Goal: Navigation & Orientation: Find specific page/section

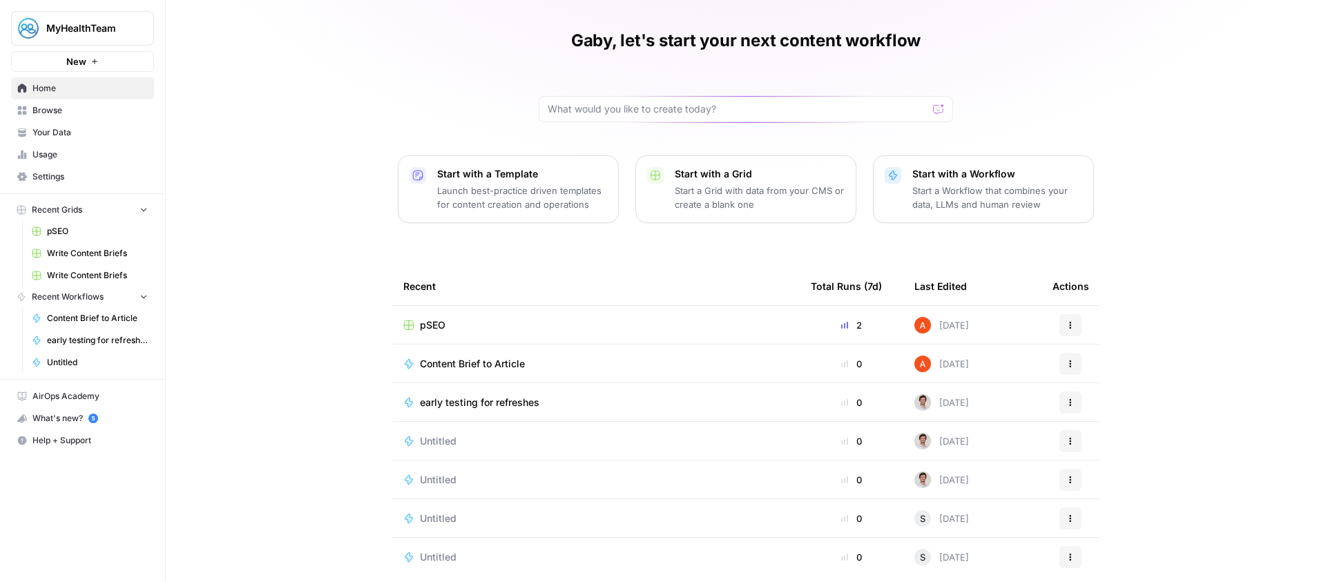
scroll to position [53, 0]
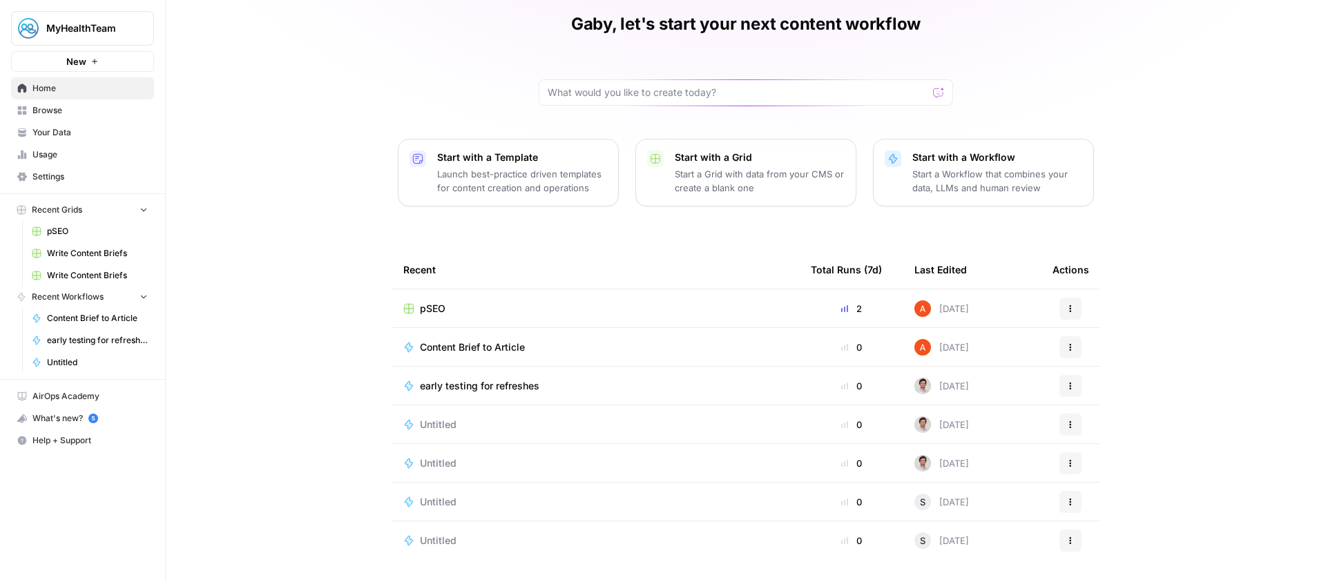
click at [481, 298] on td "pSEO" at bounding box center [596, 308] width 408 height 38
click at [442, 306] on div "pSEO" at bounding box center [595, 309] width 385 height 14
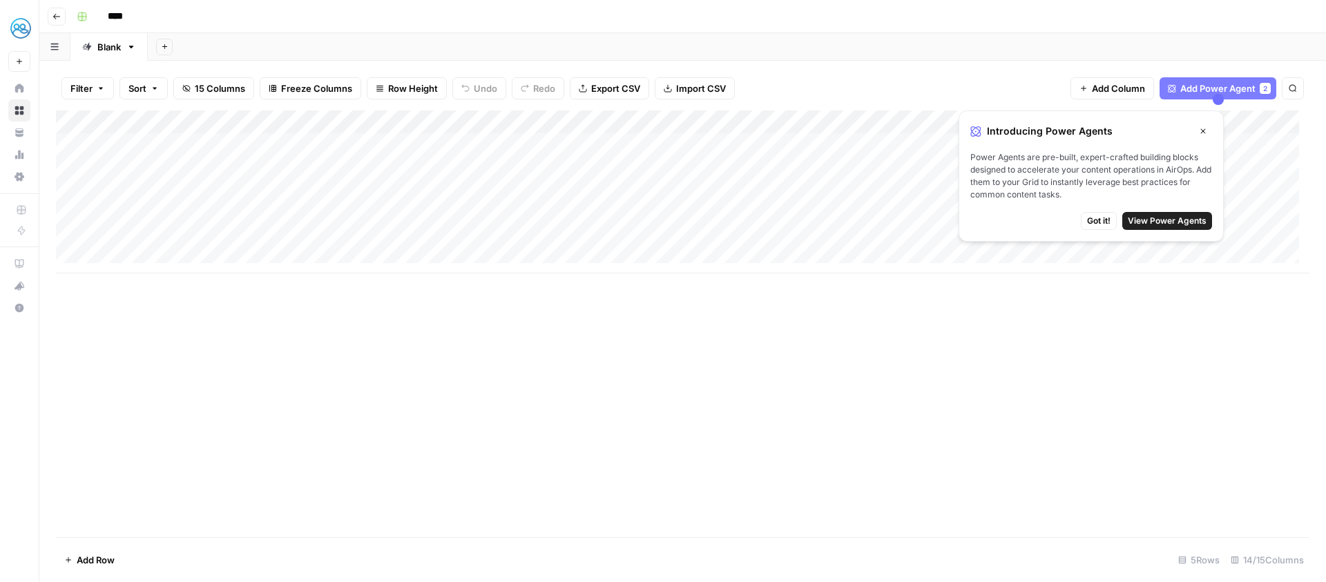
click at [1088, 230] on div "Introducing Power Agents Close Power Agents are pre-built, expert-crafted build…" at bounding box center [1091, 176] width 265 height 131
click at [1091, 225] on span "Got it!" at bounding box center [1098, 221] width 23 height 12
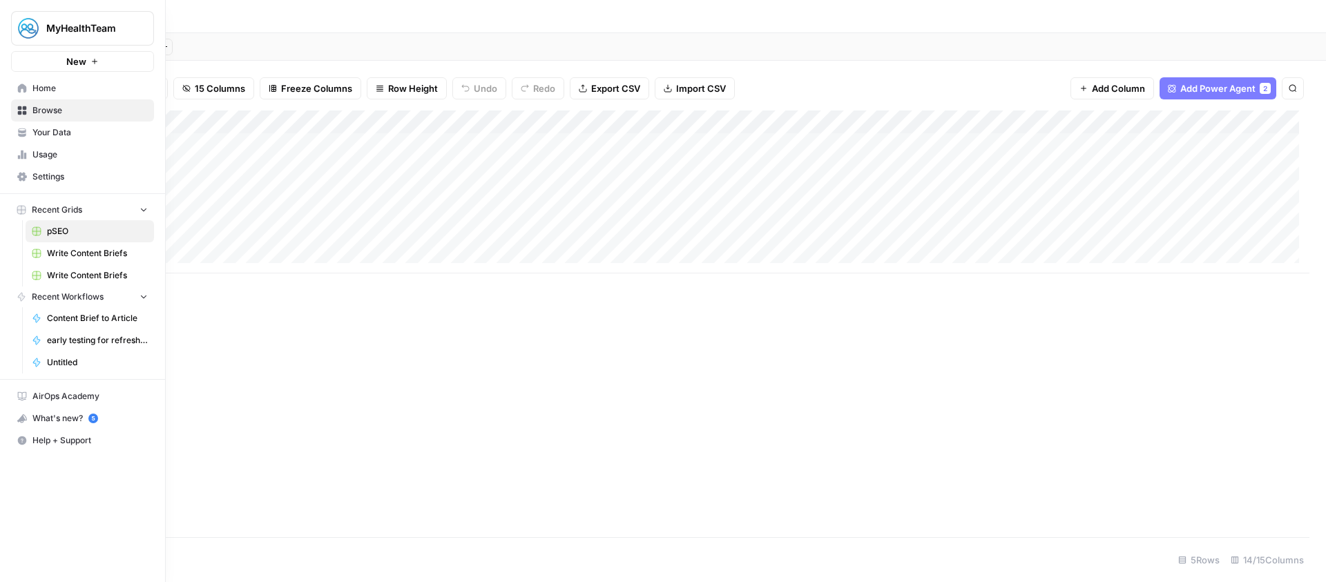
click at [33, 88] on span "Home" at bounding box center [89, 88] width 115 height 12
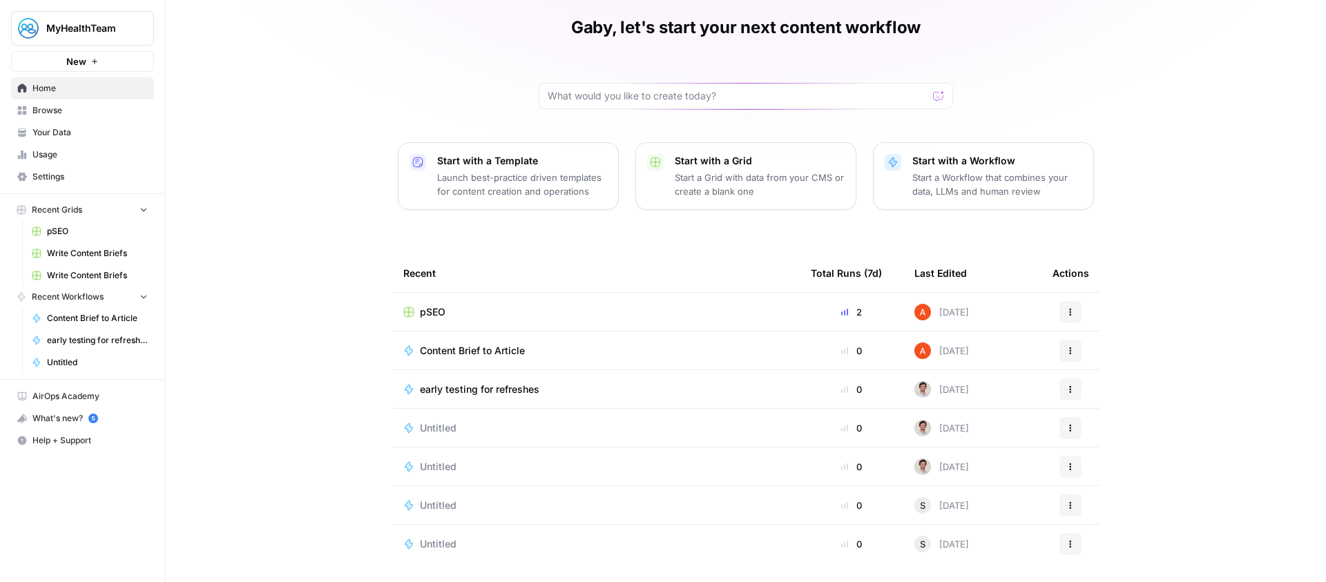
scroll to position [53, 0]
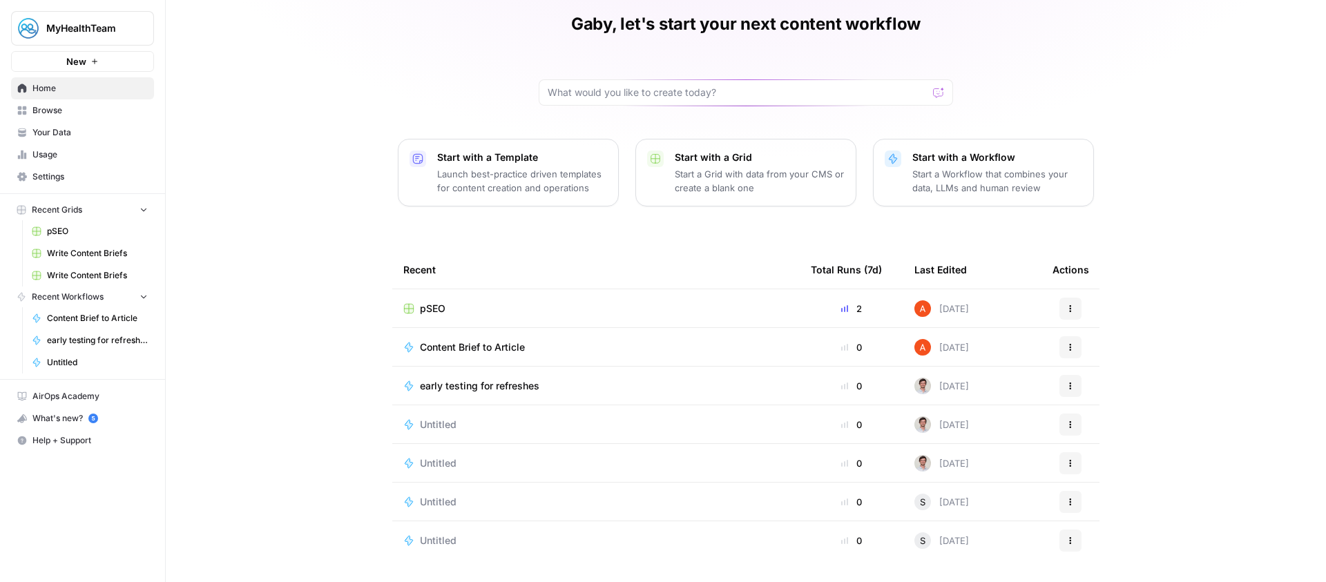
click at [671, 303] on div "pSEO" at bounding box center [595, 309] width 385 height 14
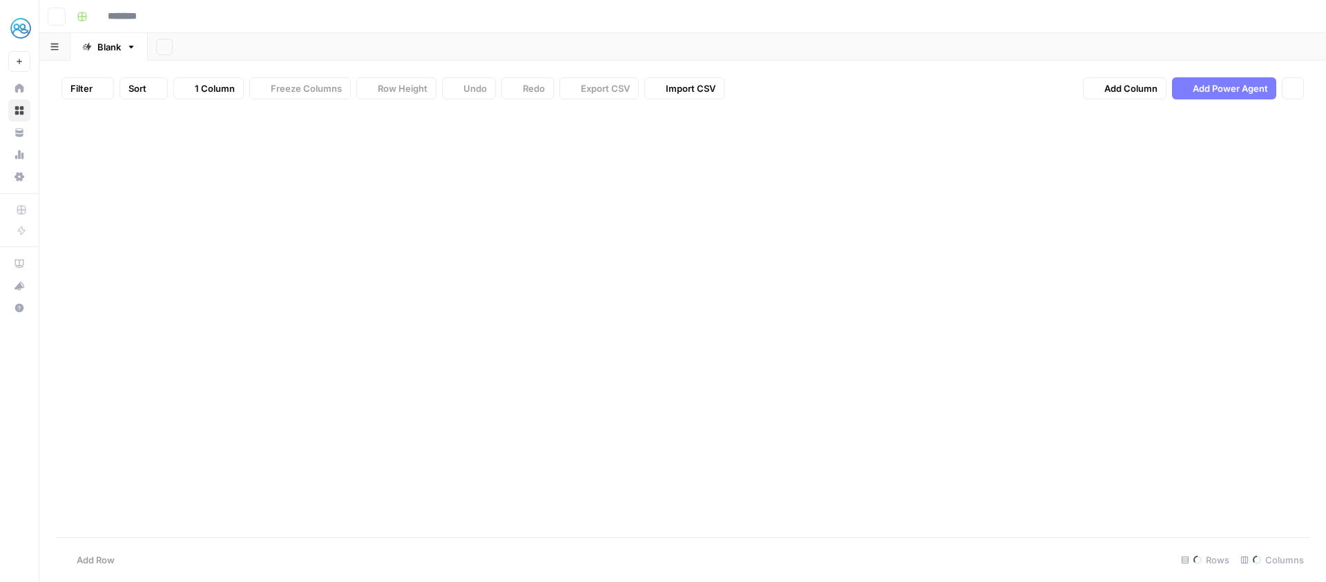
type input "****"
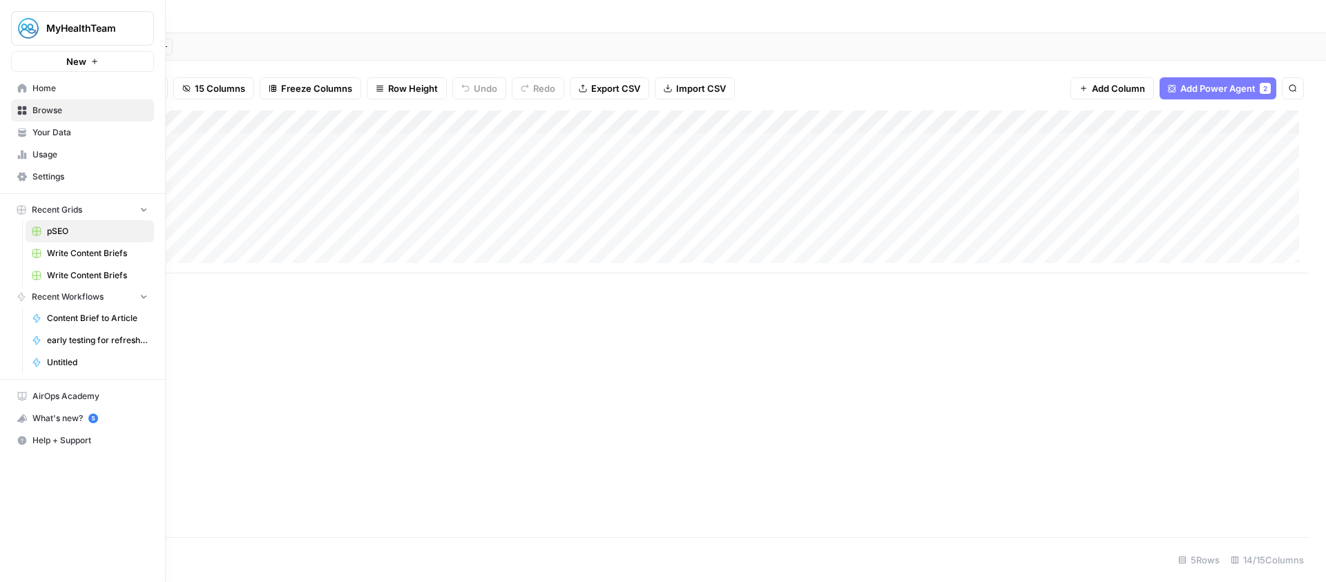
click at [32, 93] on span "Home" at bounding box center [89, 88] width 115 height 12
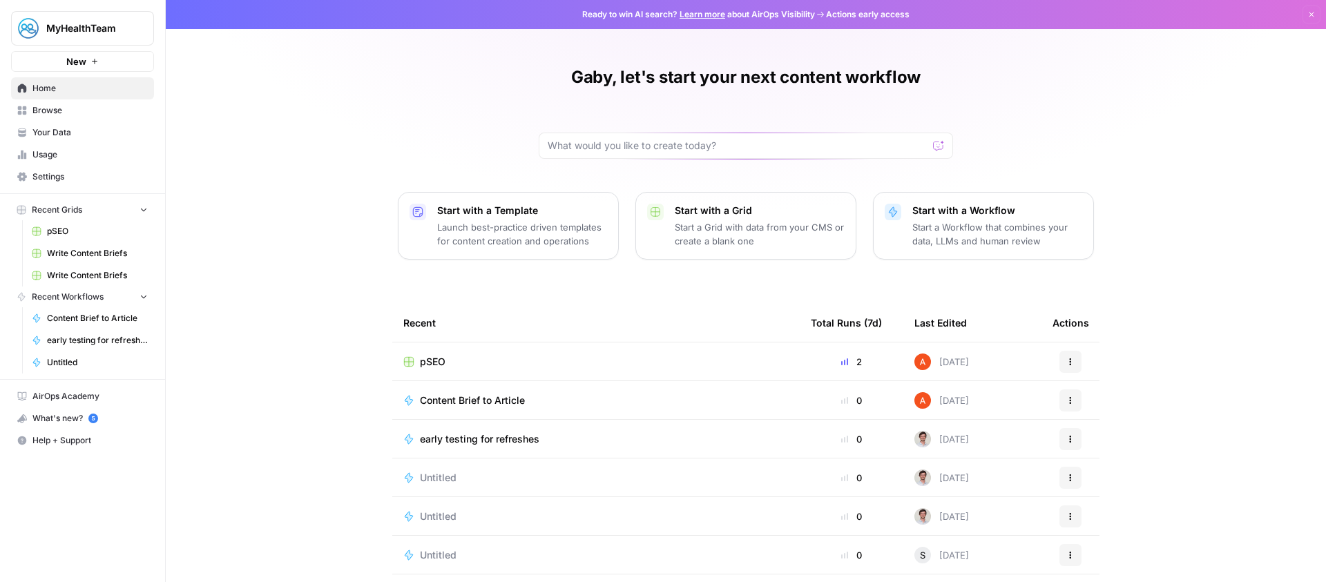
click at [92, 426] on div "What's new? 5" at bounding box center [83, 418] width 142 height 21
click at [93, 439] on span "Help + Support" at bounding box center [89, 440] width 115 height 12
click at [82, 389] on link "AirOps Academy" at bounding box center [82, 396] width 143 height 22
